Goal: Find specific page/section: Find specific page/section

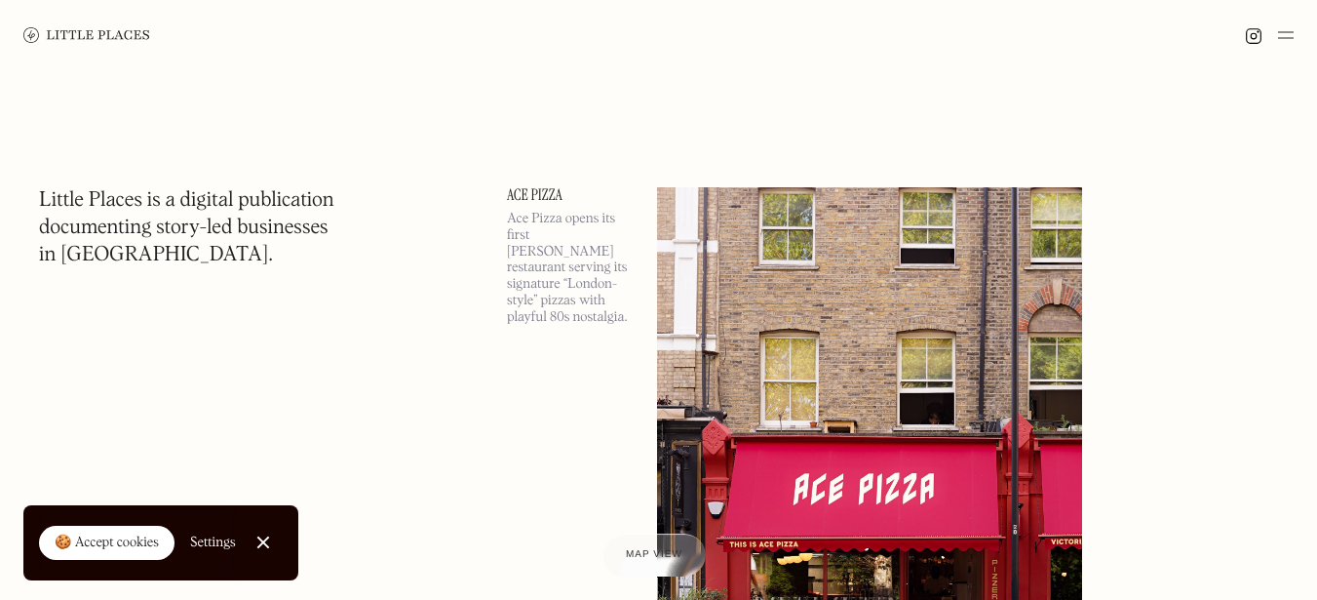
click at [1282, 37] on img at bounding box center [1286, 34] width 16 height 23
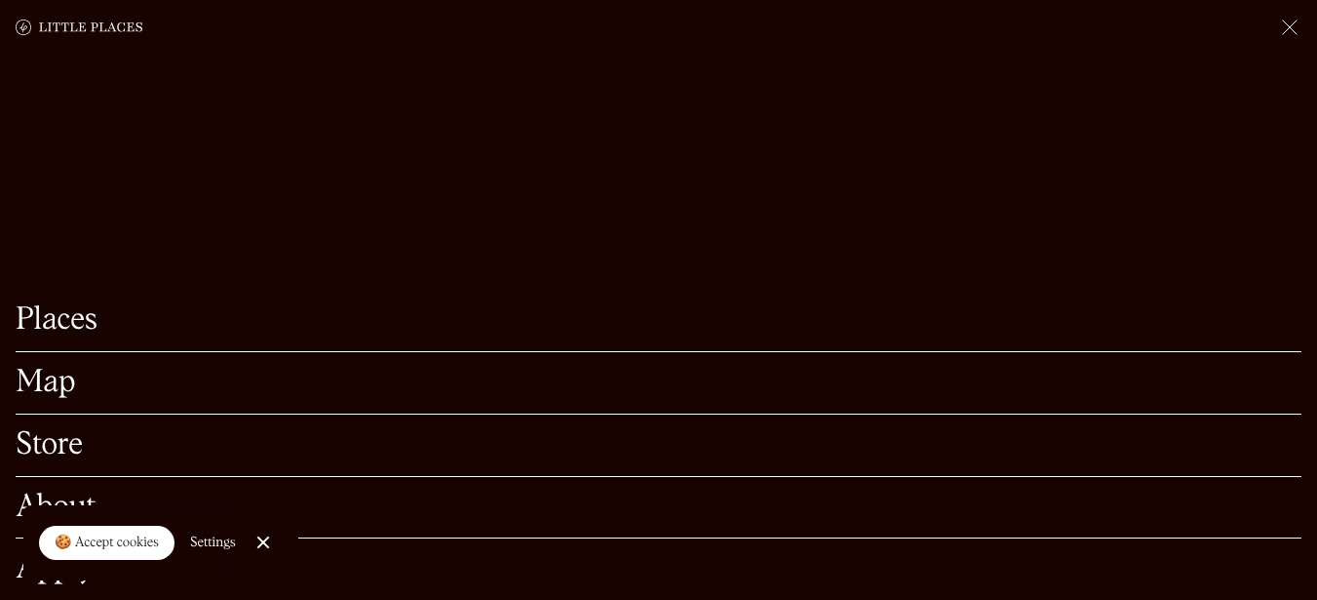
click at [59, 368] on link "Map" at bounding box center [659, 383] width 1286 height 30
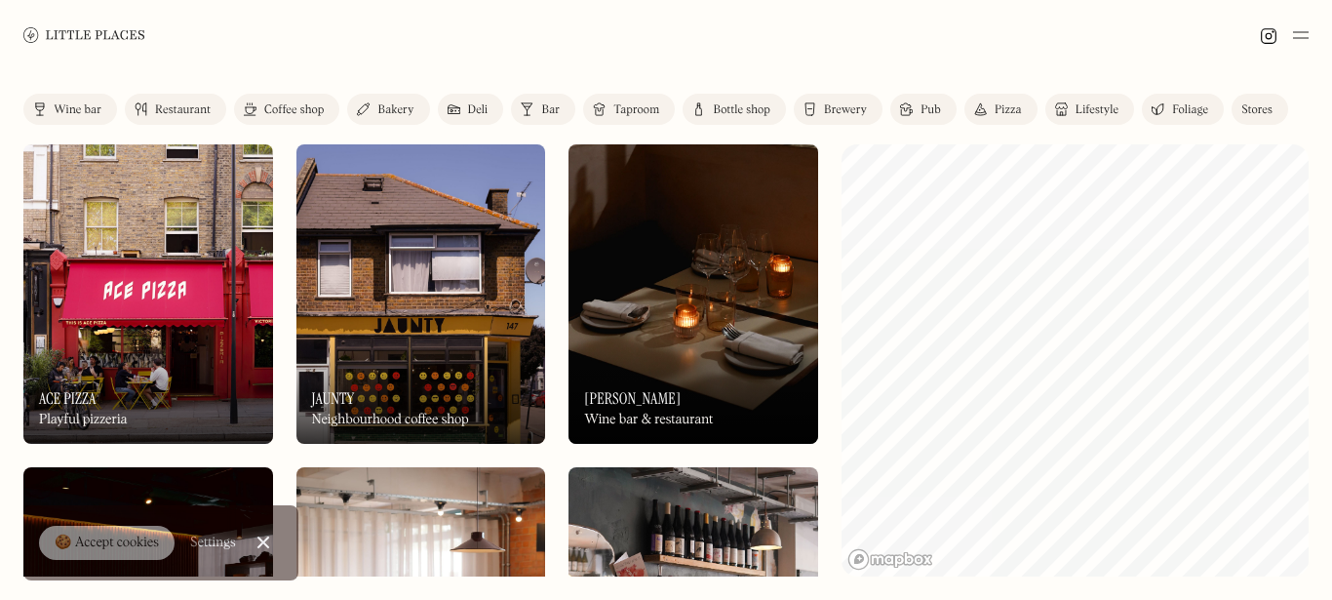
click at [656, 391] on div "On Our Radar [PERSON_NAME] Wine bar & restaurant" at bounding box center [693, 389] width 250 height 107
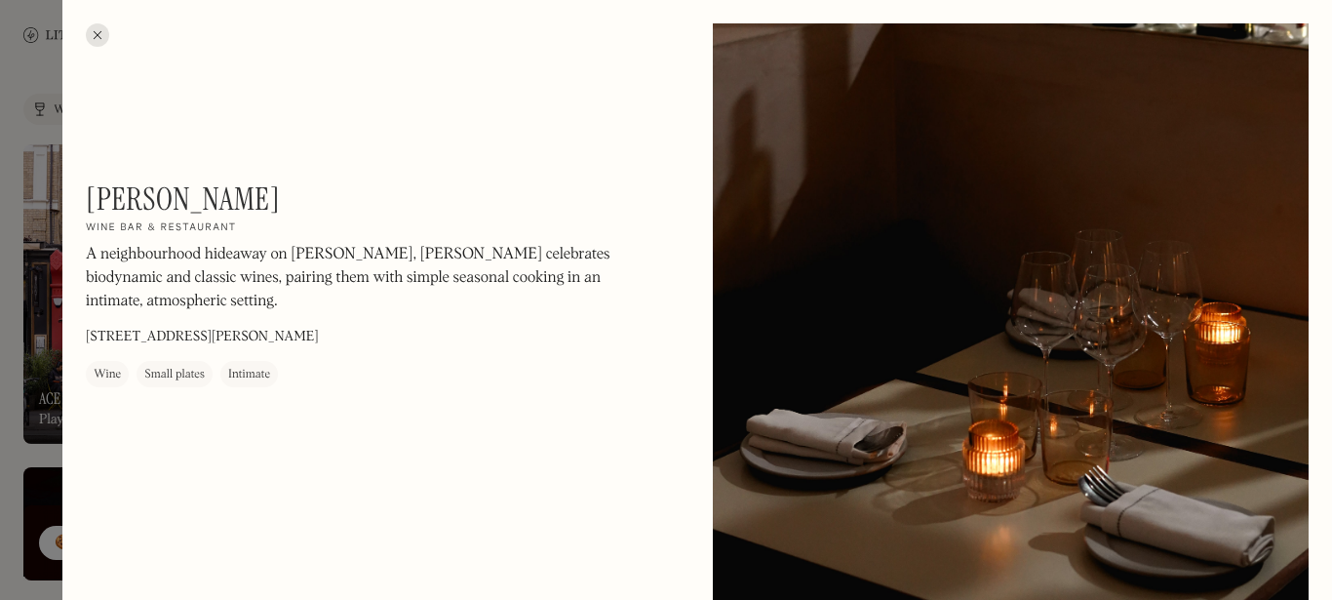
click at [95, 28] on div at bounding box center [97, 34] width 23 height 23
